Goal: Use online tool/utility: Utilize a website feature to perform a specific function

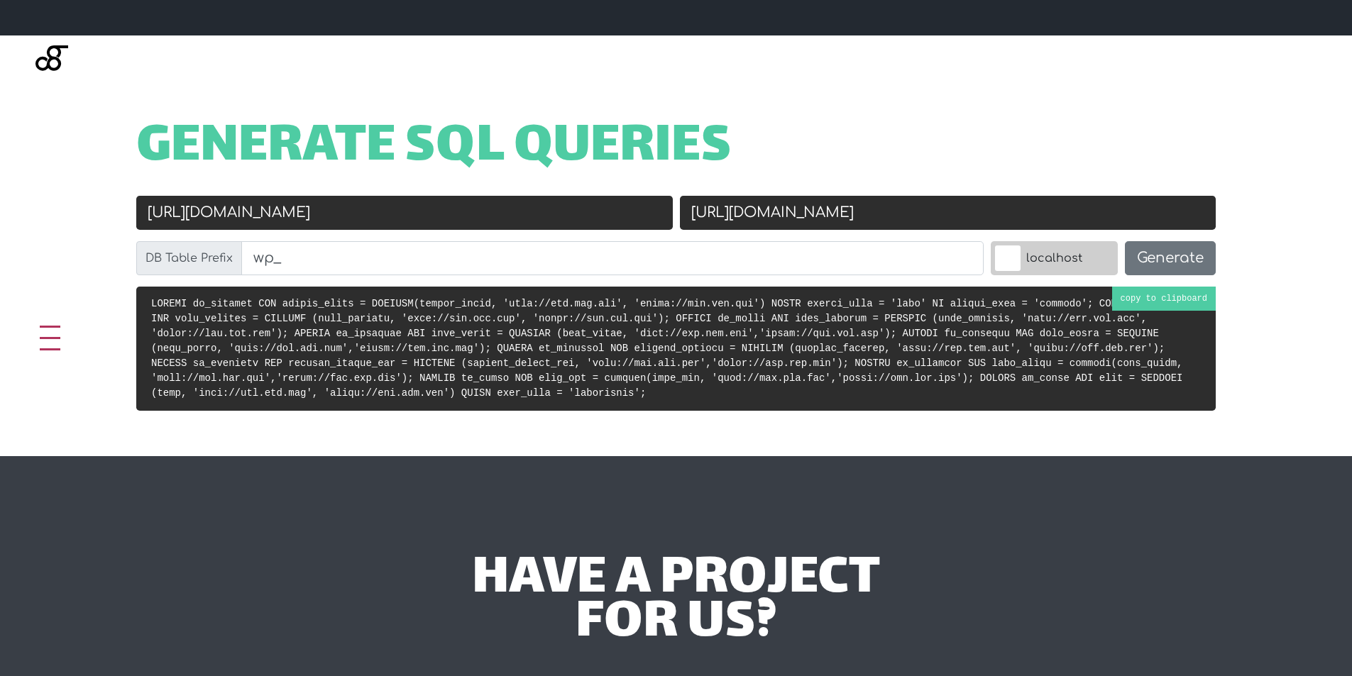
scroll to position [497, 0]
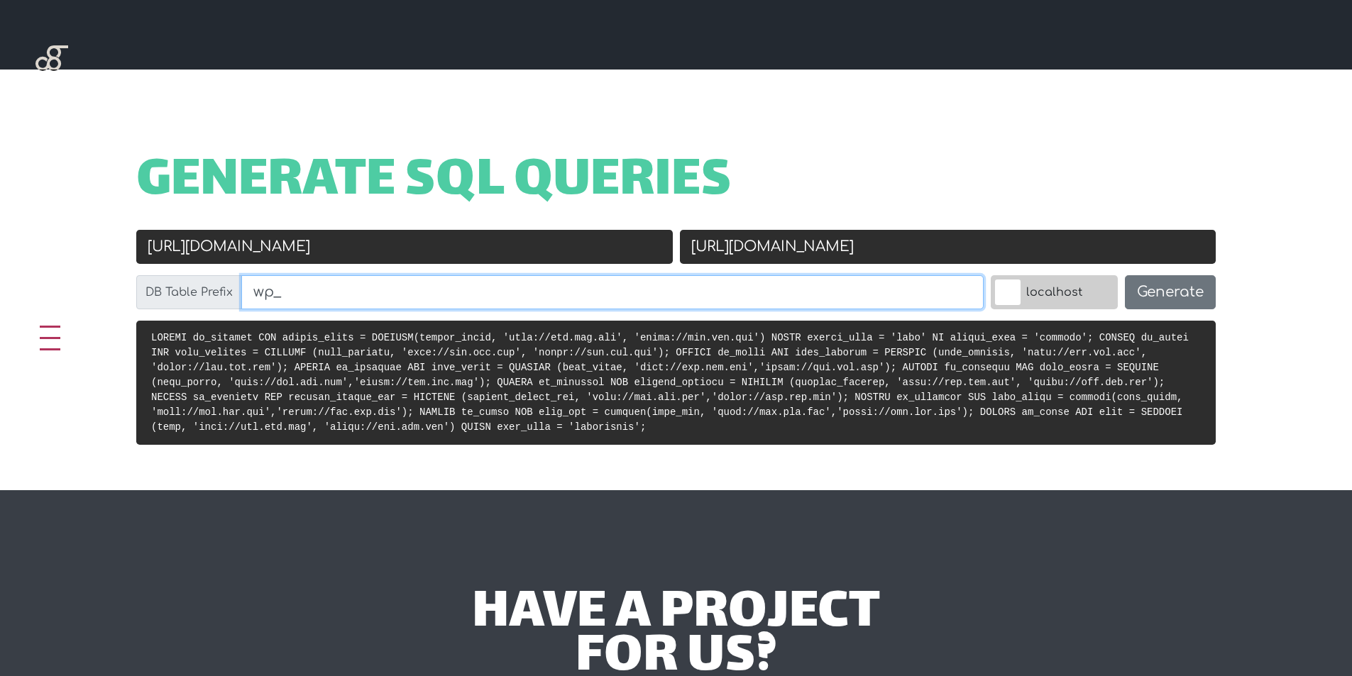
click at [300, 296] on input "wp_" at bounding box center [612, 292] width 742 height 34
click at [258, 254] on input "[URL][DOMAIN_NAME]" at bounding box center [404, 247] width 536 height 34
paste input "s://[DOMAIN_NAME]"
type input "[URL][DOMAIN_NAME]"
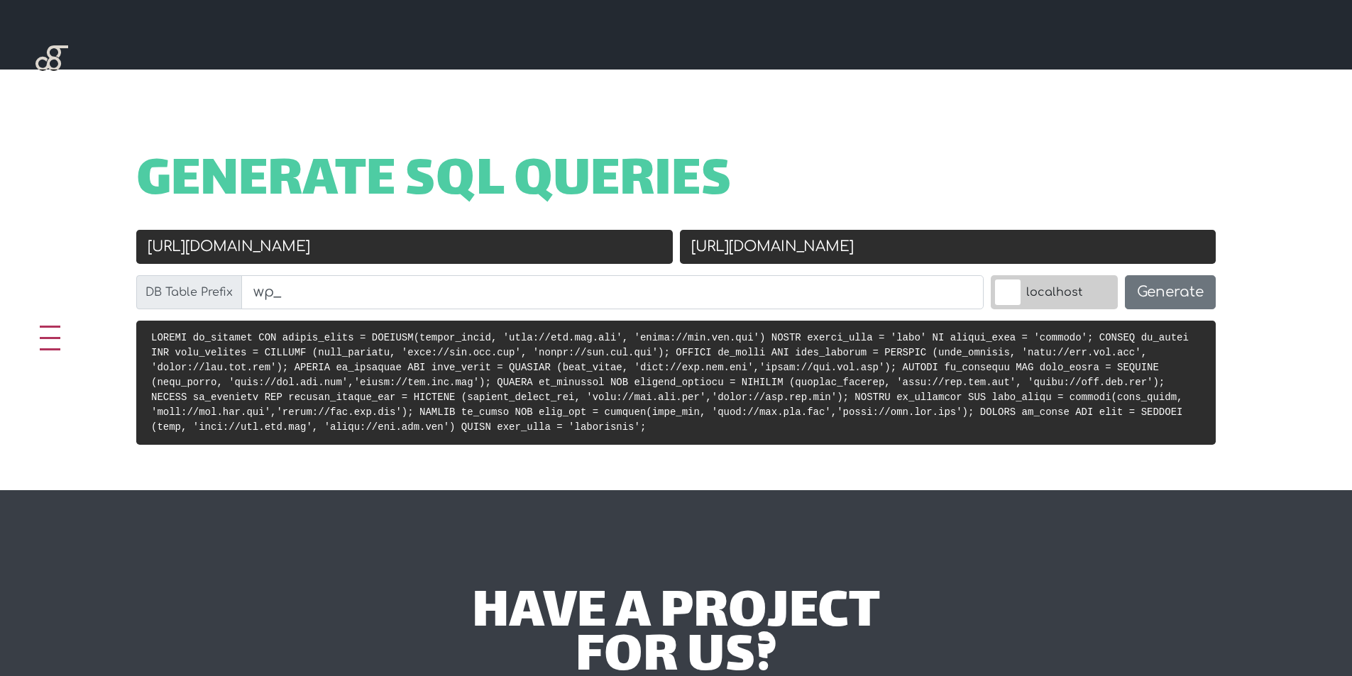
click at [846, 248] on input "[URL][DOMAIN_NAME]" at bounding box center [948, 247] width 536 height 34
paste input "[DOMAIN_NAME]"
drag, startPoint x: 747, startPoint y: 248, endPoint x: 782, endPoint y: 248, distance: 34.8
click at [782, 248] on input "[URL][DOMAIN_NAME]" at bounding box center [948, 247] width 536 height 34
click at [773, 248] on input "[URL][DOMAIN_NAME]" at bounding box center [948, 247] width 536 height 34
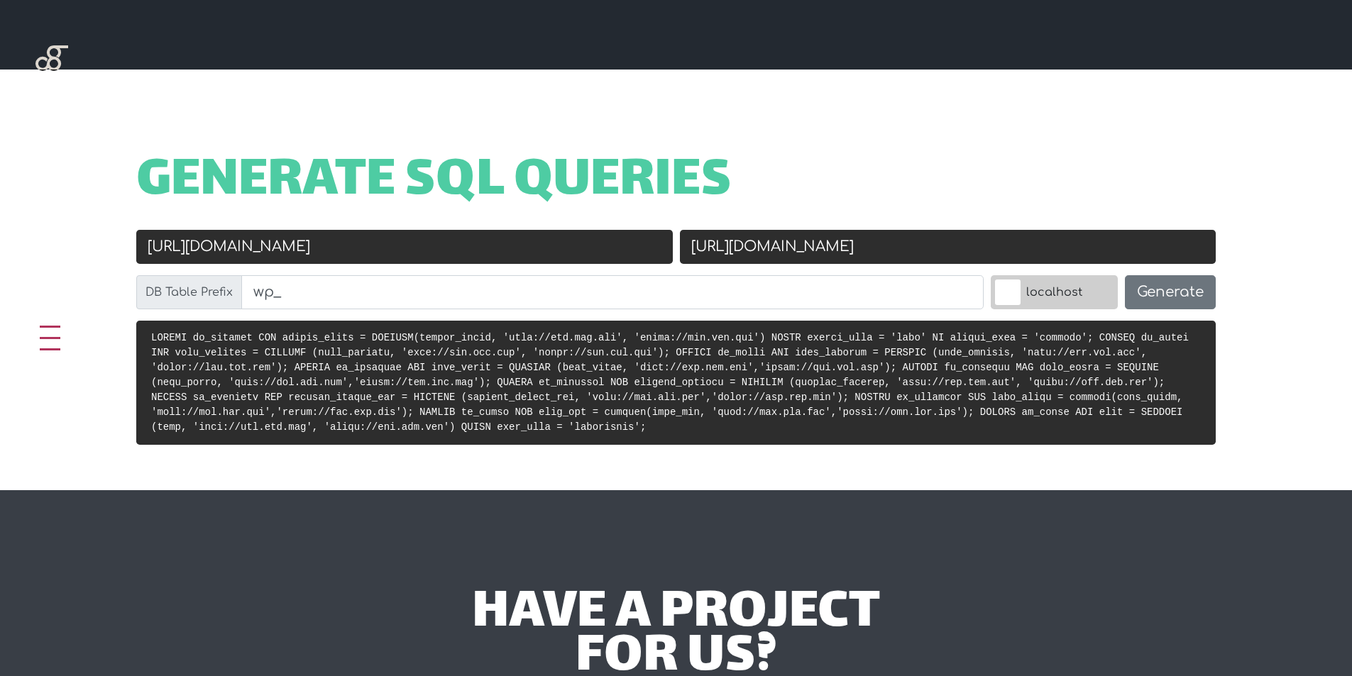
drag, startPoint x: 849, startPoint y: 245, endPoint x: 895, endPoint y: 258, distance: 47.9
click at [895, 258] on input "[URL][DOMAIN_NAME]" at bounding box center [948, 247] width 536 height 34
type input "[URL][DOMAIN_NAME]"
click at [368, 299] on input "wp_" at bounding box center [612, 292] width 742 height 34
click at [1157, 290] on button "Generate" at bounding box center [1170, 292] width 91 height 34
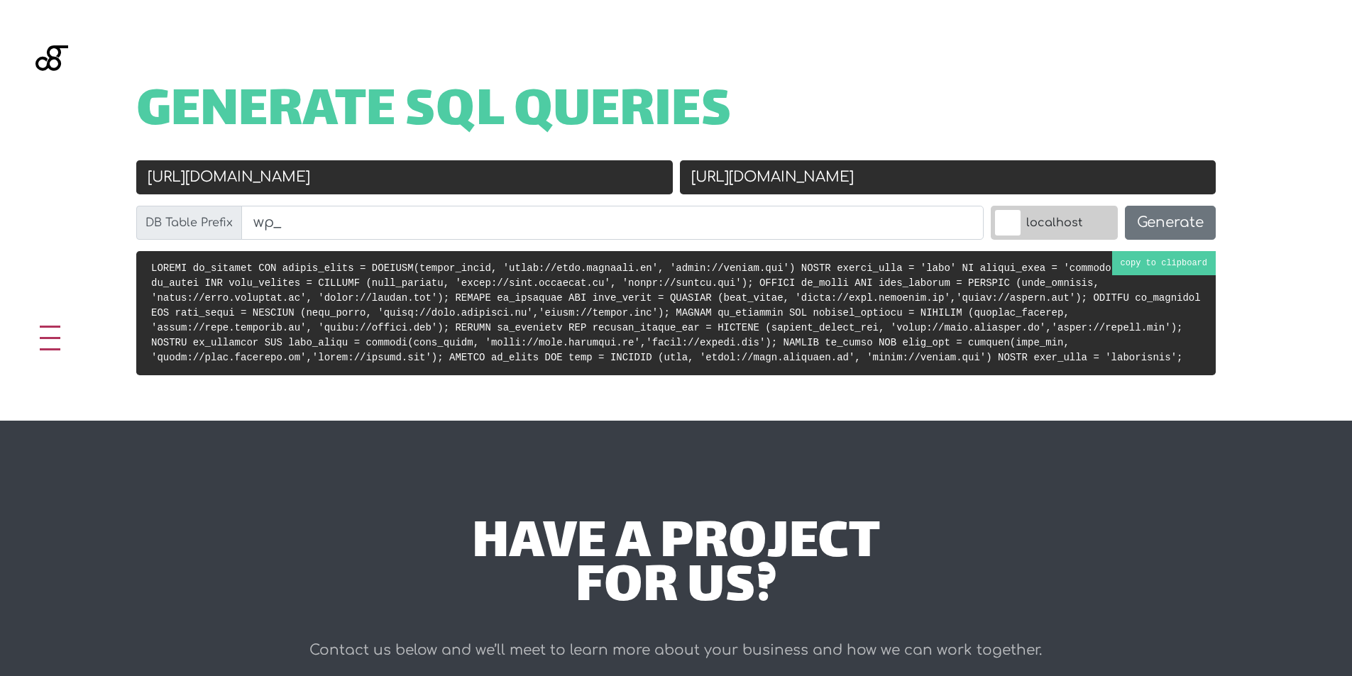
scroll to position [566, 0]
click at [605, 362] on pre at bounding box center [675, 313] width 1079 height 124
click at [815, 443] on div "have a project for us? Contact us below and we’ll meet to learn more about your…" at bounding box center [676, 631] width 1352 height 420
click at [913, 398] on div "Generate SQL Queries Old URL [URL][DOMAIN_NAME] New URL [URL][DOMAIN_NAME] DB T…" at bounding box center [676, 210] width 1352 height 421
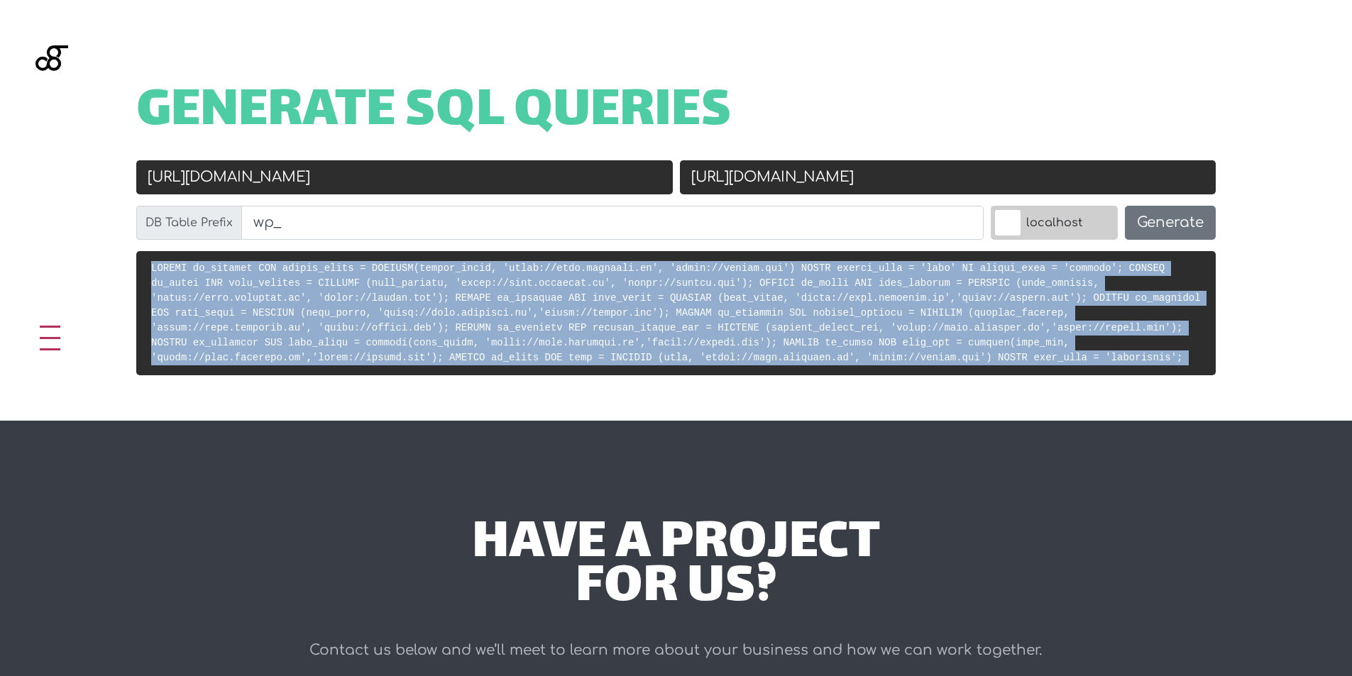
click at [913, 398] on div "Generate SQL Queries Old URL [URL][DOMAIN_NAME] New URL [URL][DOMAIN_NAME] DB T…" at bounding box center [676, 210] width 1352 height 421
click at [931, 404] on div "Generate SQL Queries Old URL [URL][DOMAIN_NAME] New URL [URL][DOMAIN_NAME] DB T…" at bounding box center [676, 210] width 1352 height 421
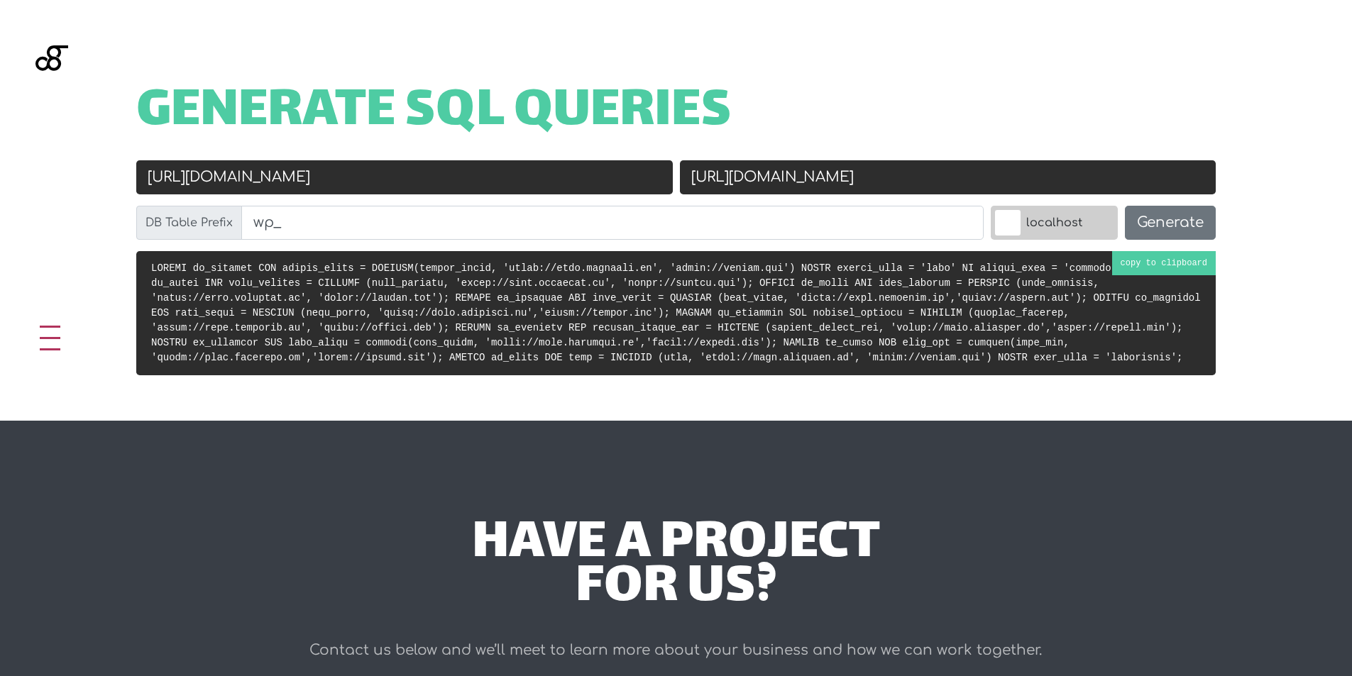
click at [380, 304] on pre at bounding box center [675, 313] width 1079 height 124
